Goal: Task Accomplishment & Management: Complete application form

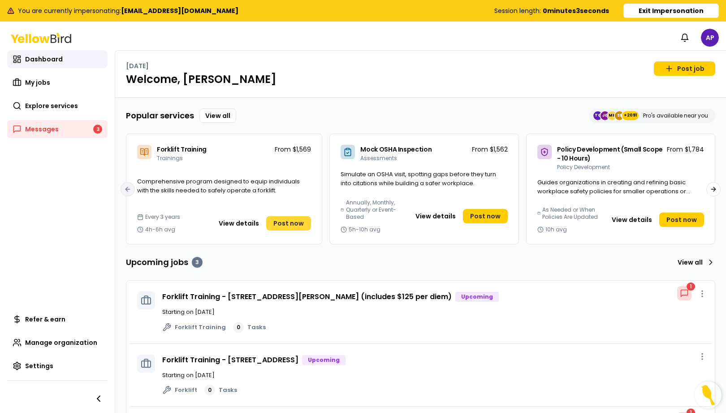
click at [288, 221] on span "Post now" at bounding box center [288, 223] width 30 height 9
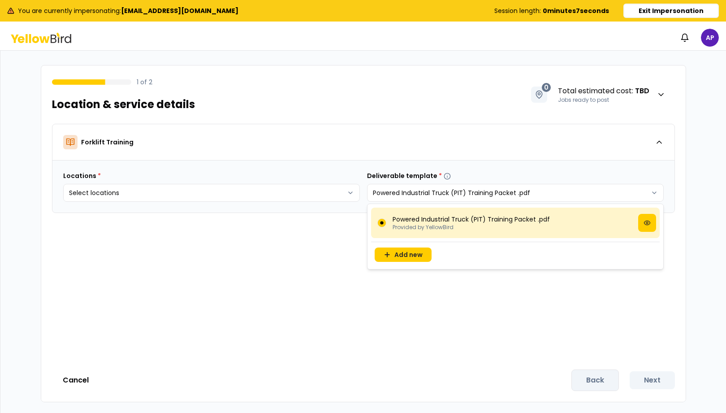
click at [585, 198] on html "You are currently impersonating: [EMAIL_ADDRESS][DOMAIN_NAME] Session length: 0…" at bounding box center [363, 206] width 726 height 413
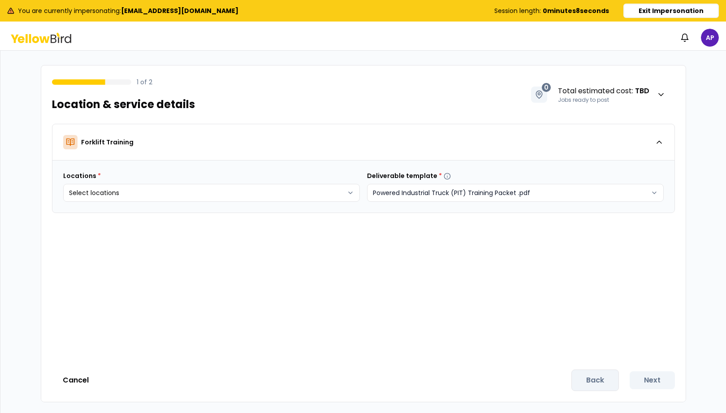
click at [585, 198] on html "You are currently impersonating: [EMAIL_ADDRESS][DOMAIN_NAME] Session length: 0…" at bounding box center [363, 206] width 726 height 413
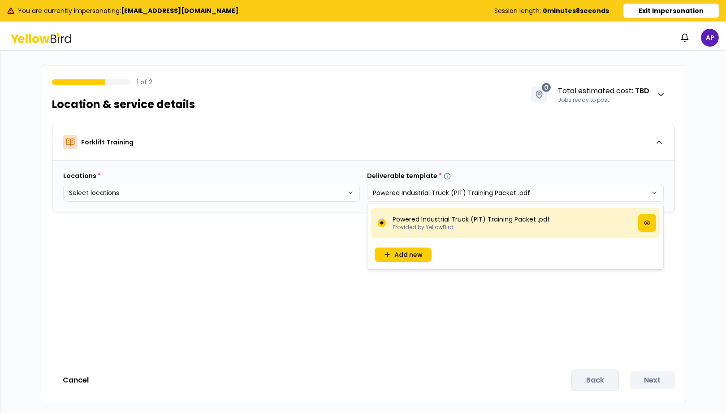
click at [580, 199] on html "You are currently impersonating: [EMAIL_ADDRESS][DOMAIN_NAME] Session length: 0…" at bounding box center [363, 206] width 726 height 413
click at [648, 225] on icon at bounding box center [646, 222] width 7 height 7
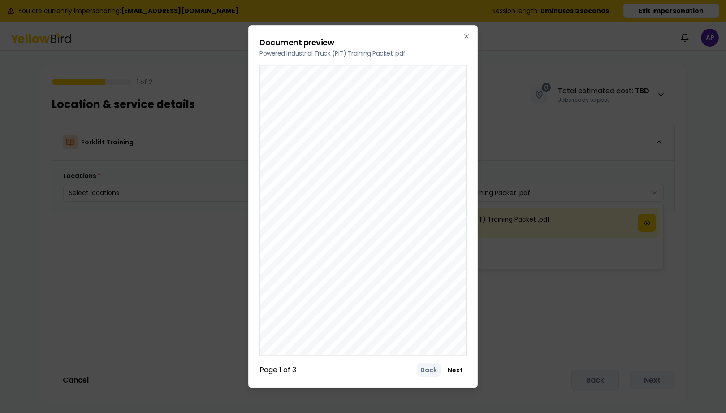
scroll to position [0, 9]
click at [455, 371] on button "Next" at bounding box center [455, 369] width 22 height 14
click at [454, 371] on button "Next" at bounding box center [455, 369] width 22 height 14
click at [454, 371] on div "Back Next" at bounding box center [441, 369] width 49 height 14
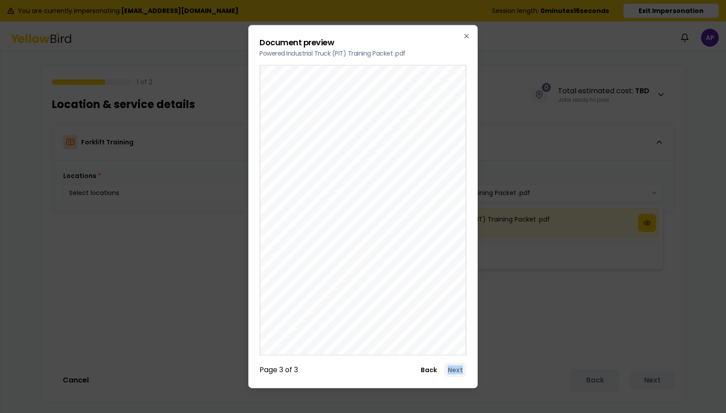
click at [454, 371] on div "Back Next" at bounding box center [441, 369] width 49 height 14
click at [466, 36] on icon "button" at bounding box center [466, 35] width 7 height 7
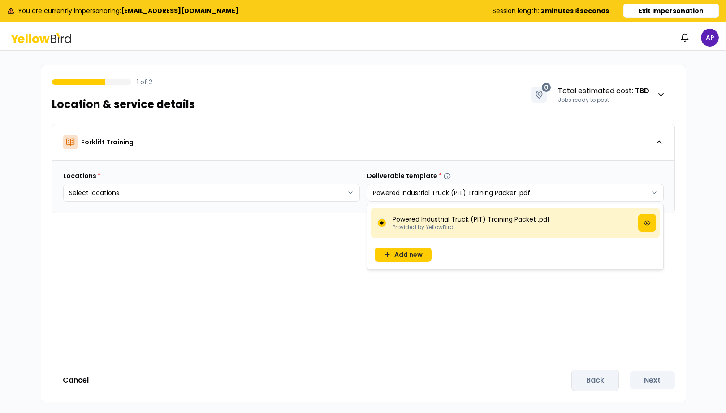
click at [682, 9] on html "You are currently impersonating: [EMAIL_ADDRESS][DOMAIN_NAME] Session length: 2…" at bounding box center [363, 206] width 726 height 413
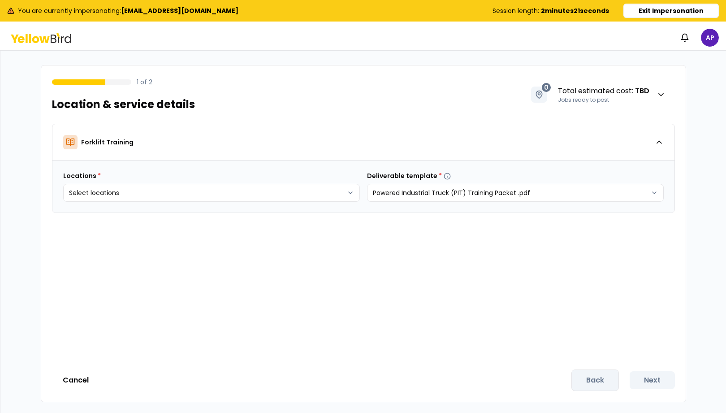
click at [672, 13] on button "Exit Impersonation" at bounding box center [670, 11] width 95 height 14
